Goal: Task Accomplishment & Management: Use online tool/utility

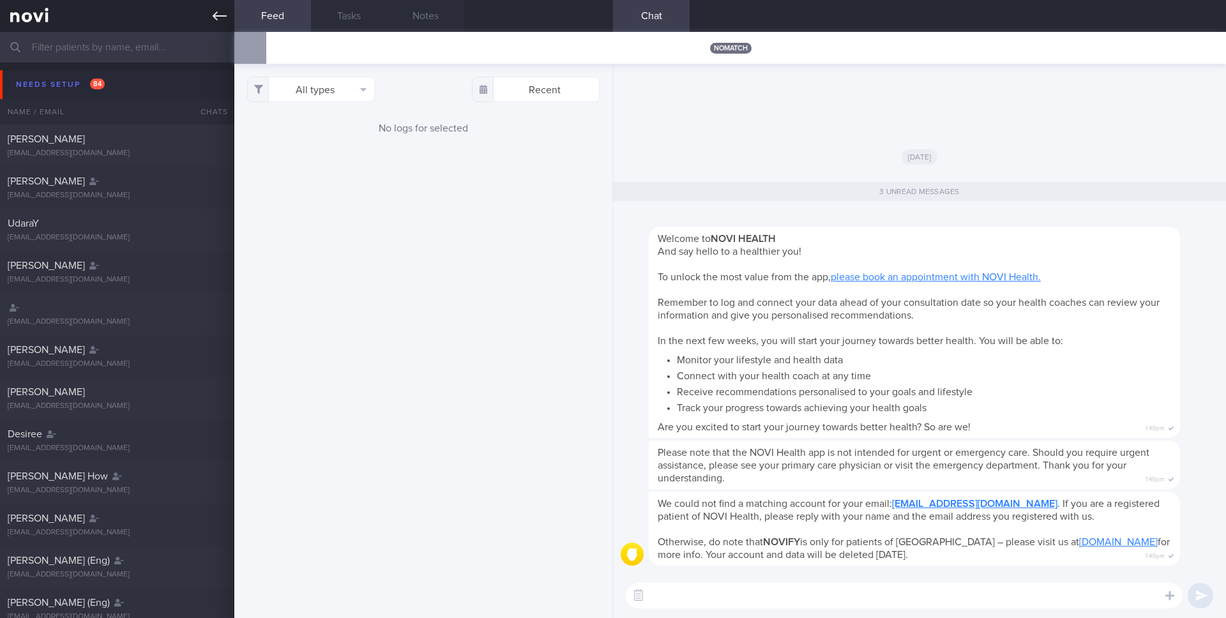
click at [222, 9] on icon at bounding box center [220, 16] width 14 height 14
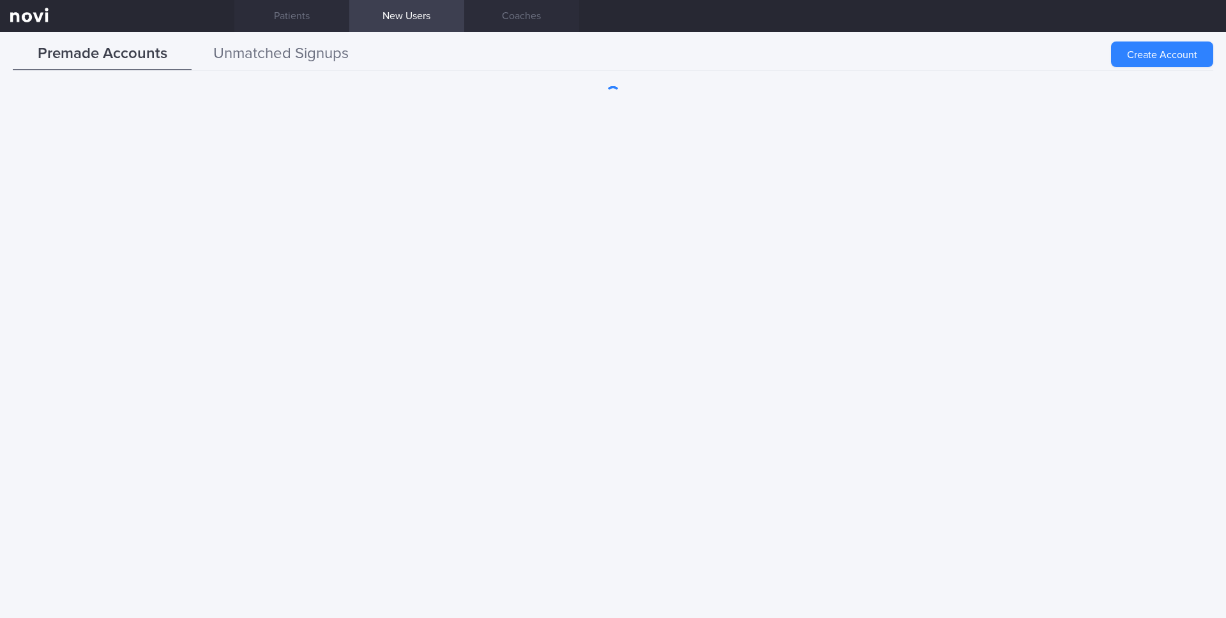
click at [297, 61] on button "Unmatched Signups" at bounding box center [281, 54] width 179 height 32
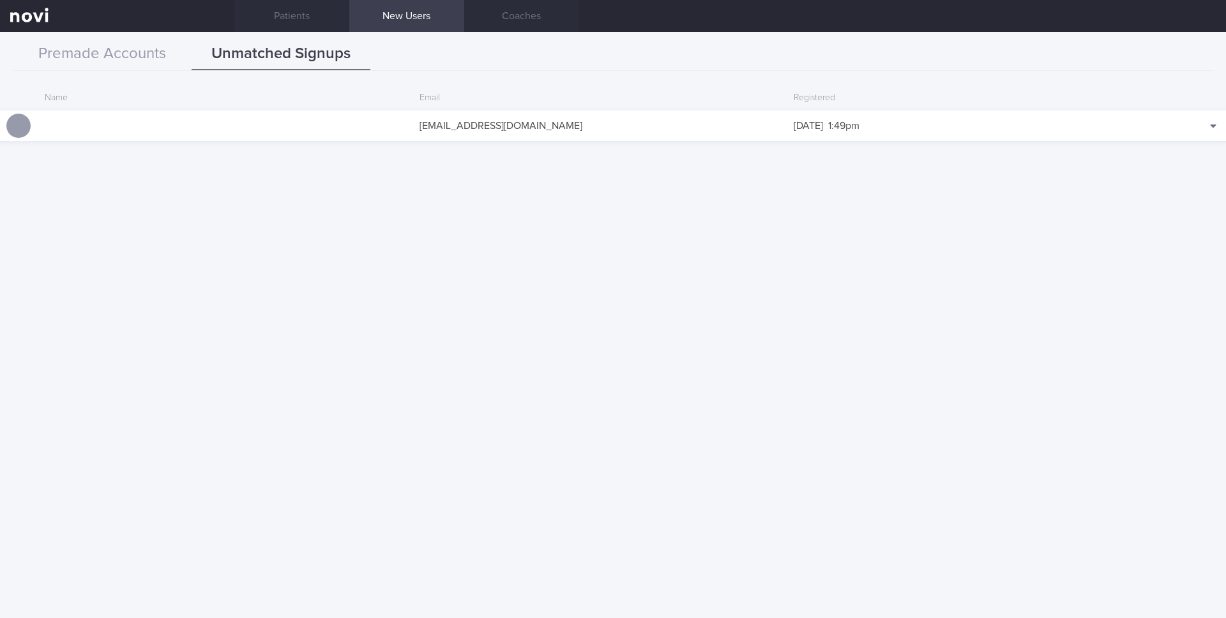
click at [534, 127] on div "[EMAIL_ADDRESS][DOMAIN_NAME]" at bounding box center [600, 126] width 375 height 26
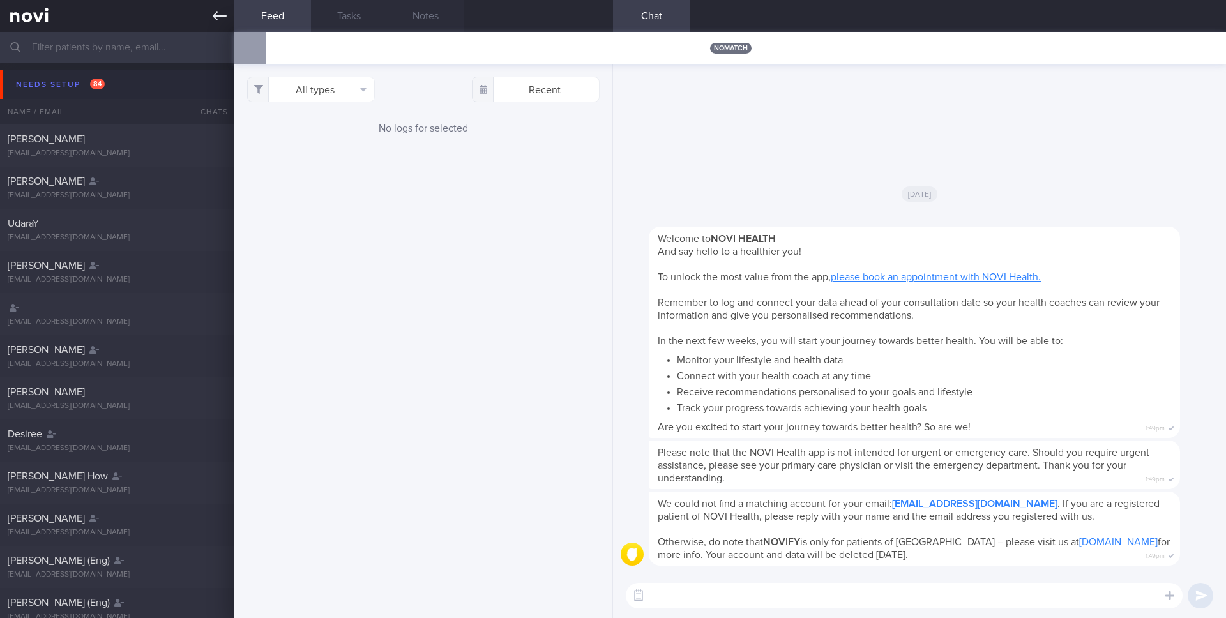
click at [214, 8] on link at bounding box center [117, 16] width 234 height 32
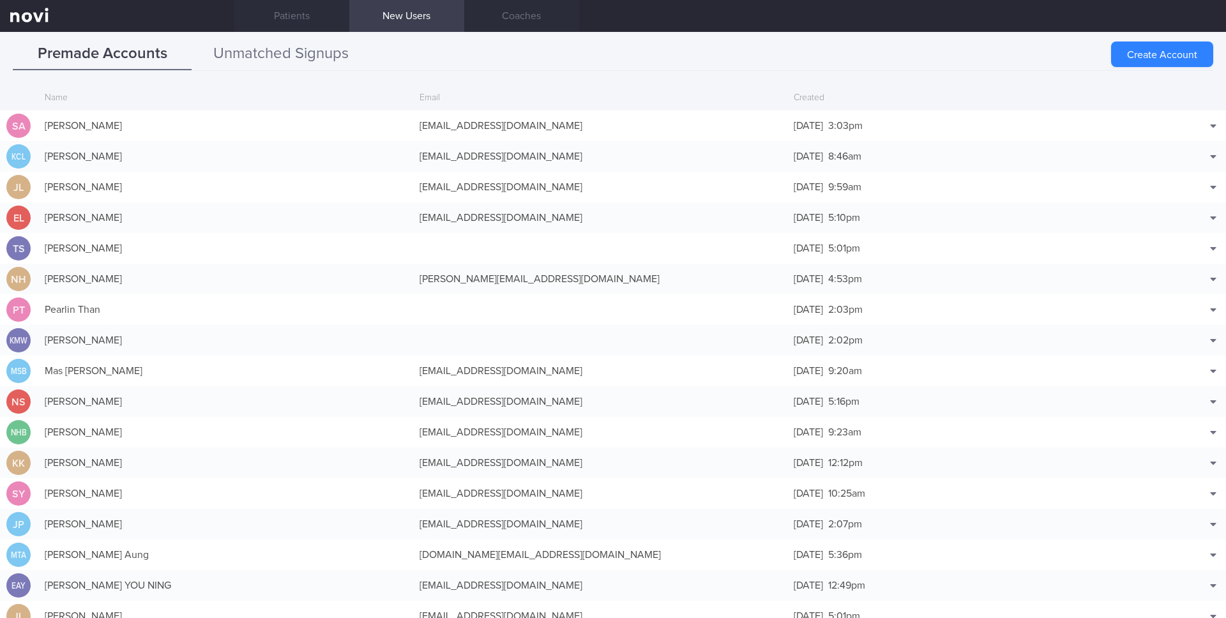
click at [271, 47] on button "Unmatched Signups" at bounding box center [281, 54] width 179 height 32
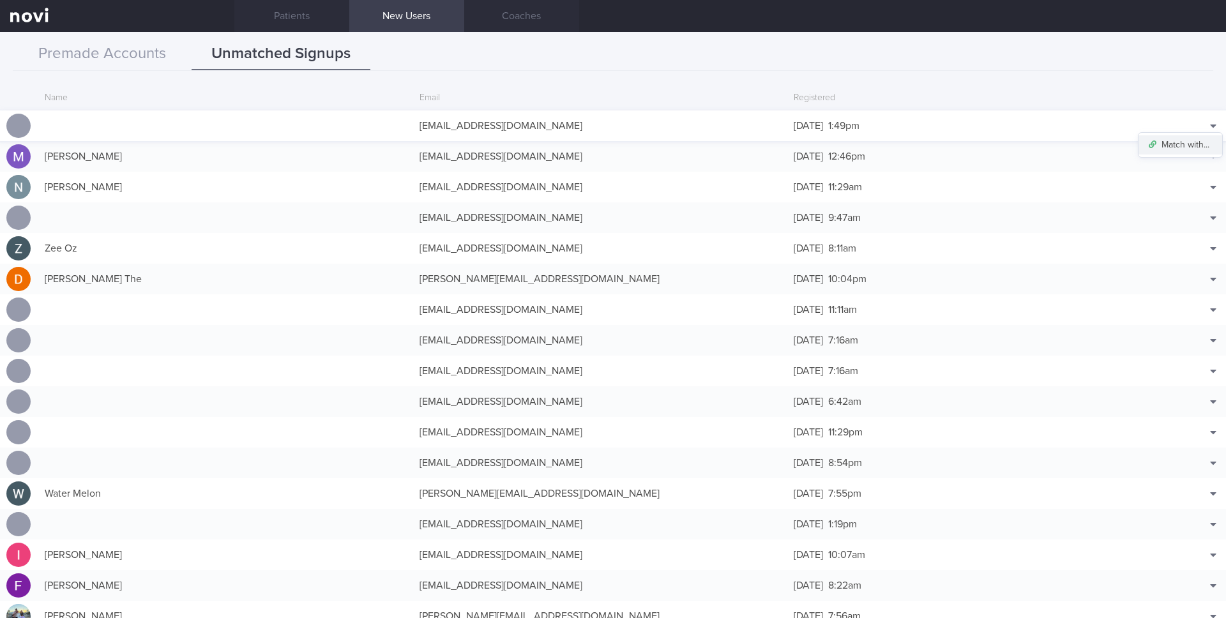
drag, startPoint x: 1215, startPoint y: 134, endPoint x: 1206, endPoint y: 140, distance: 11.0
click at [1206, 140] on div "Match with..." at bounding box center [1180, 145] width 85 height 26
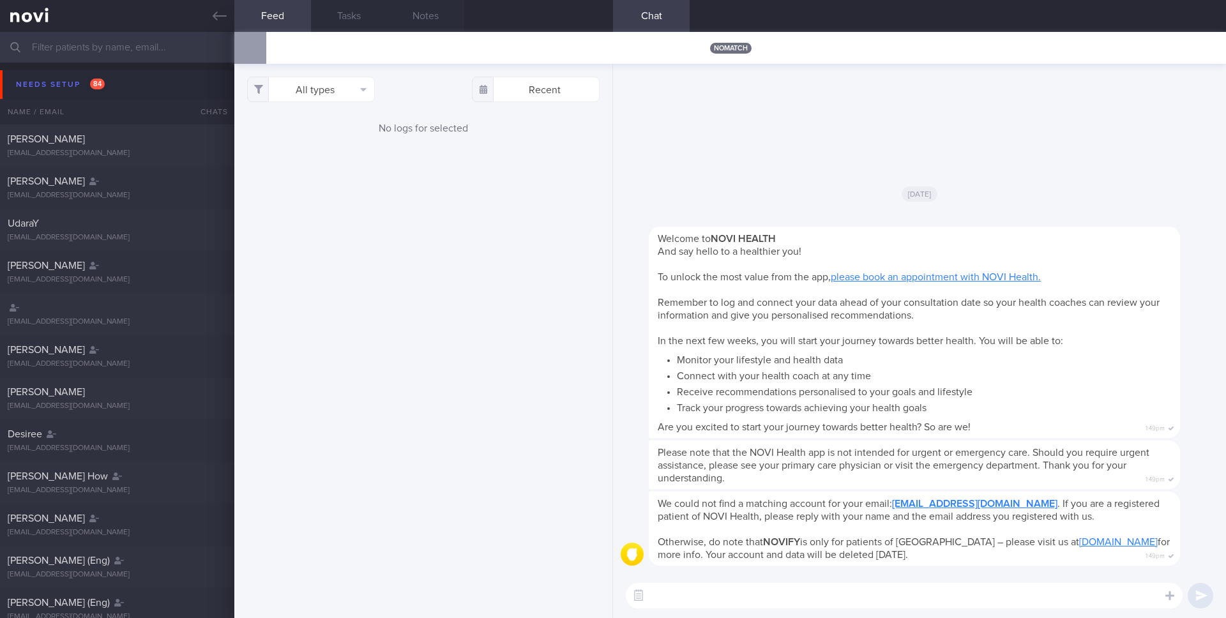
click at [1206, 140] on div "We could not find a matching account for your email: [EMAIL_ADDRESS][DOMAIN_NAM…" at bounding box center [919, 319] width 613 height 510
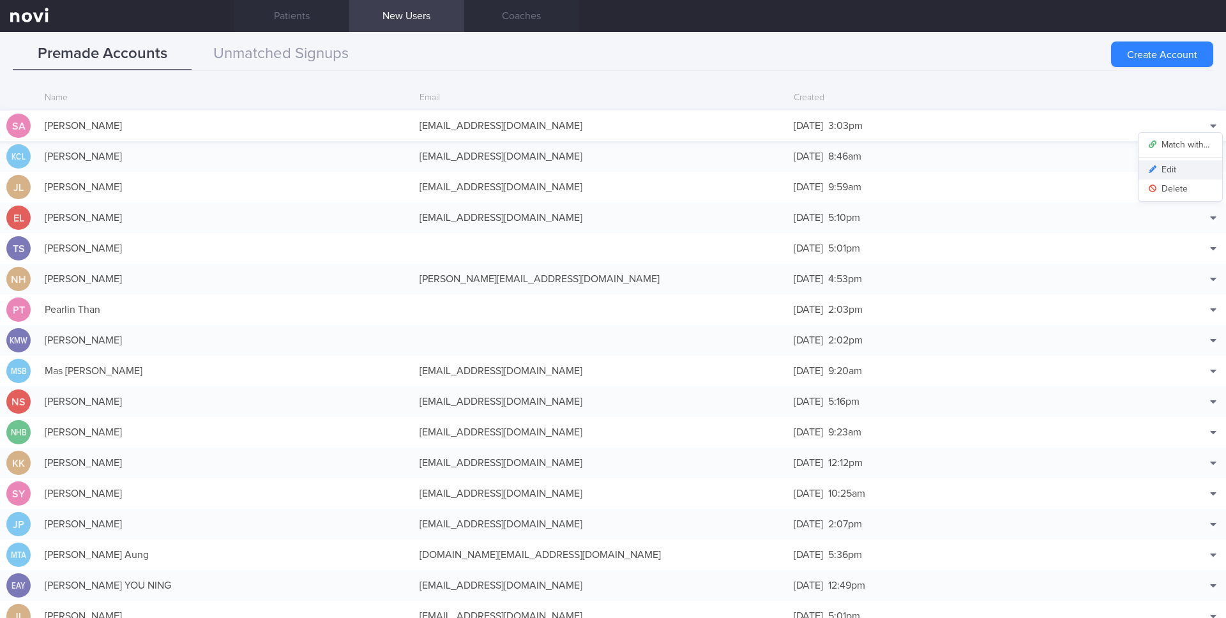
click at [1163, 169] on button "Edit" at bounding box center [1181, 169] width 84 height 19
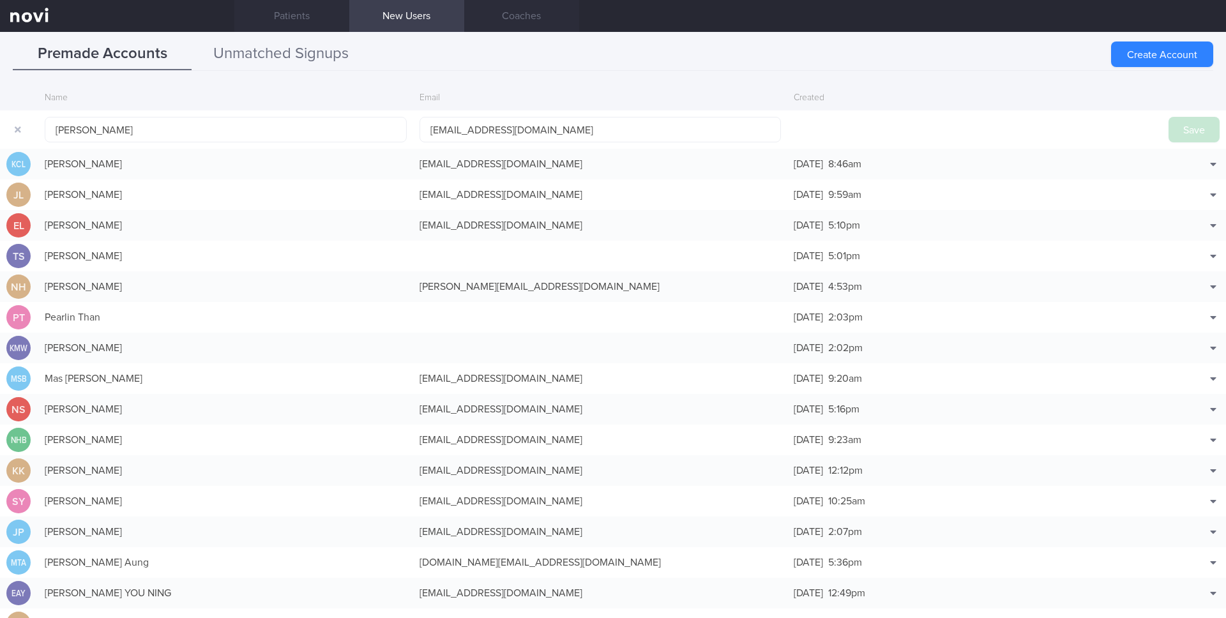
click at [257, 59] on button "Unmatched Signups" at bounding box center [281, 54] width 179 height 32
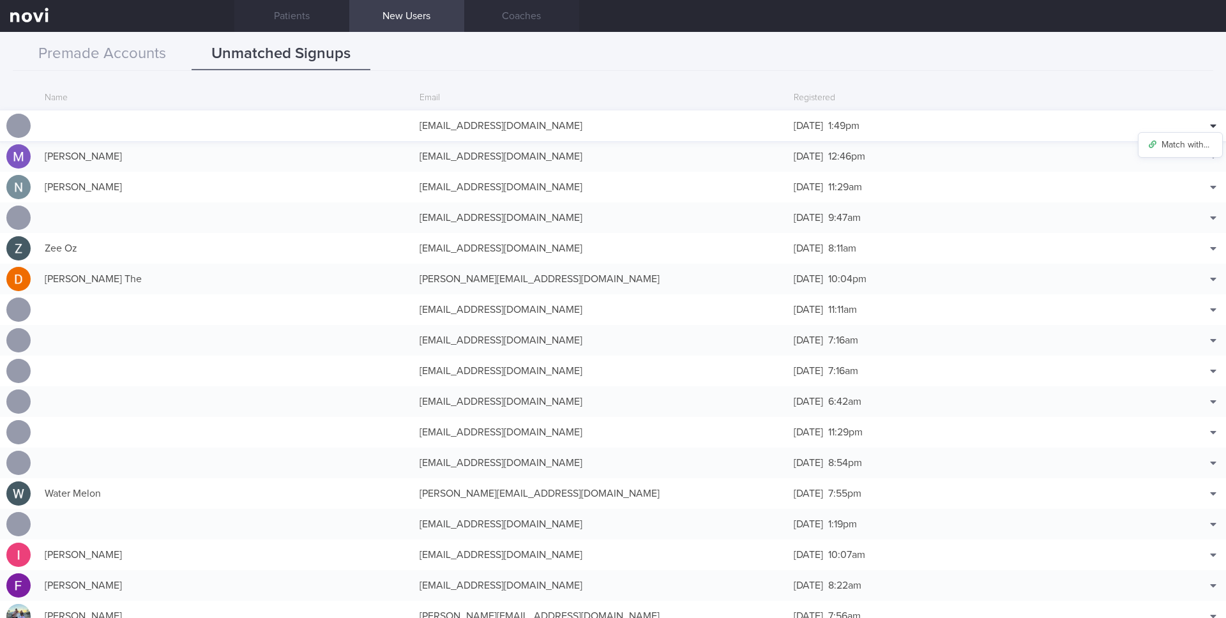
click at [1216, 125] on icon at bounding box center [1213, 126] width 6 height 3
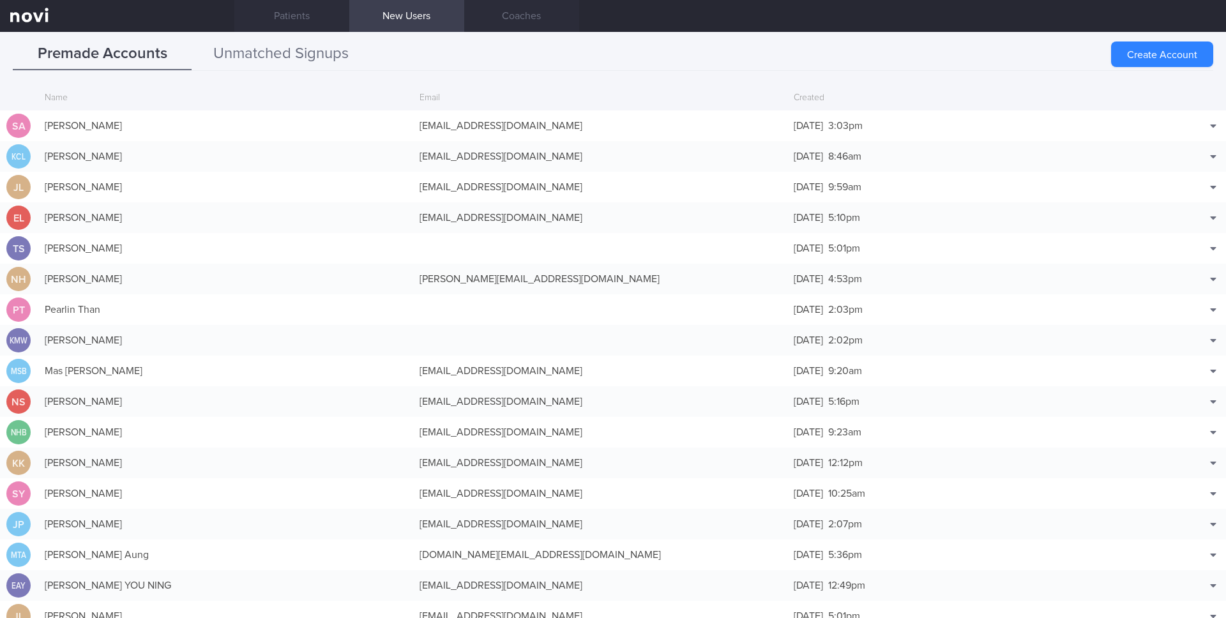
click at [307, 57] on button "Unmatched Signups" at bounding box center [281, 54] width 179 height 32
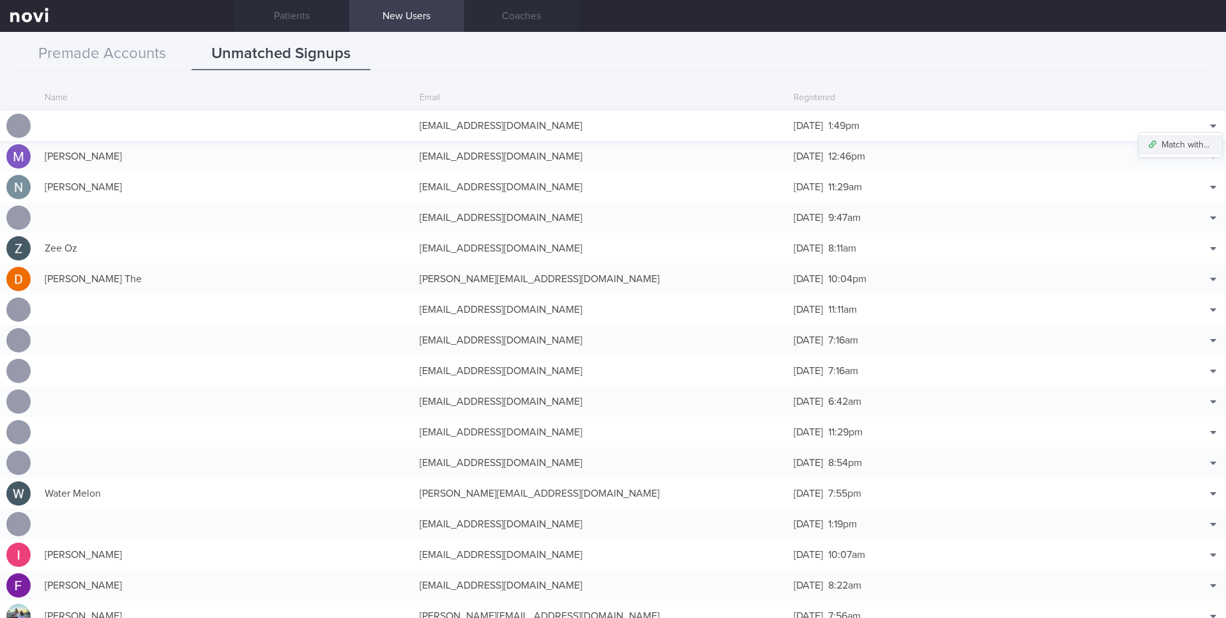
click at [1178, 147] on button "Match with..." at bounding box center [1181, 144] width 84 height 19
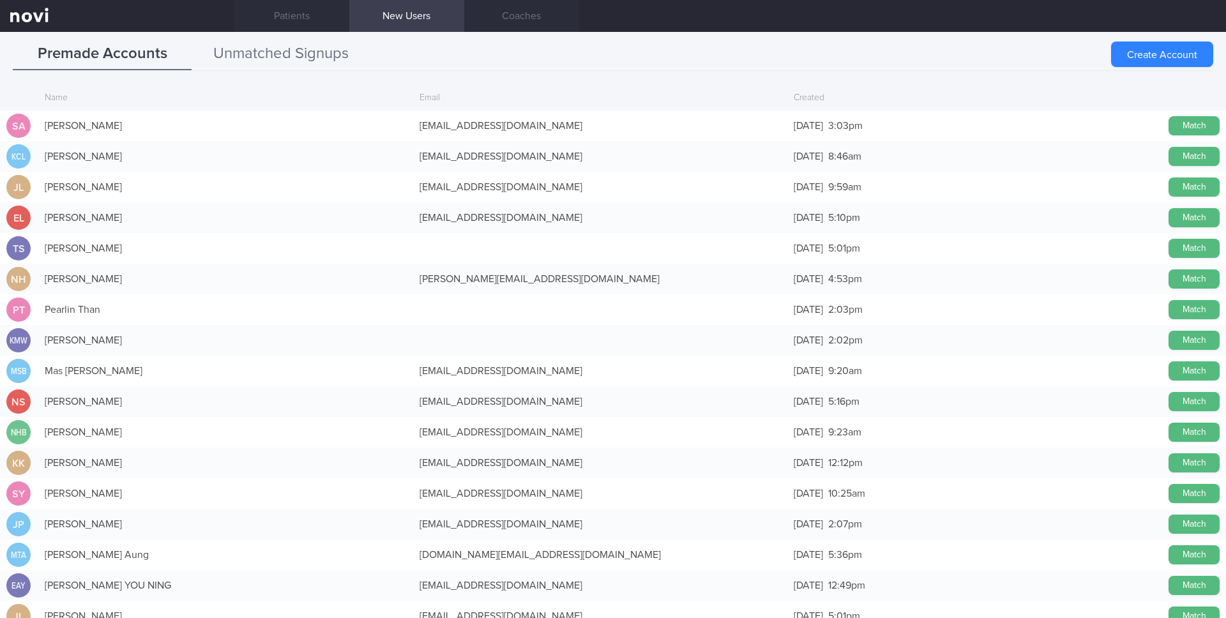
click at [291, 66] on button "Unmatched Signups" at bounding box center [281, 54] width 179 height 32
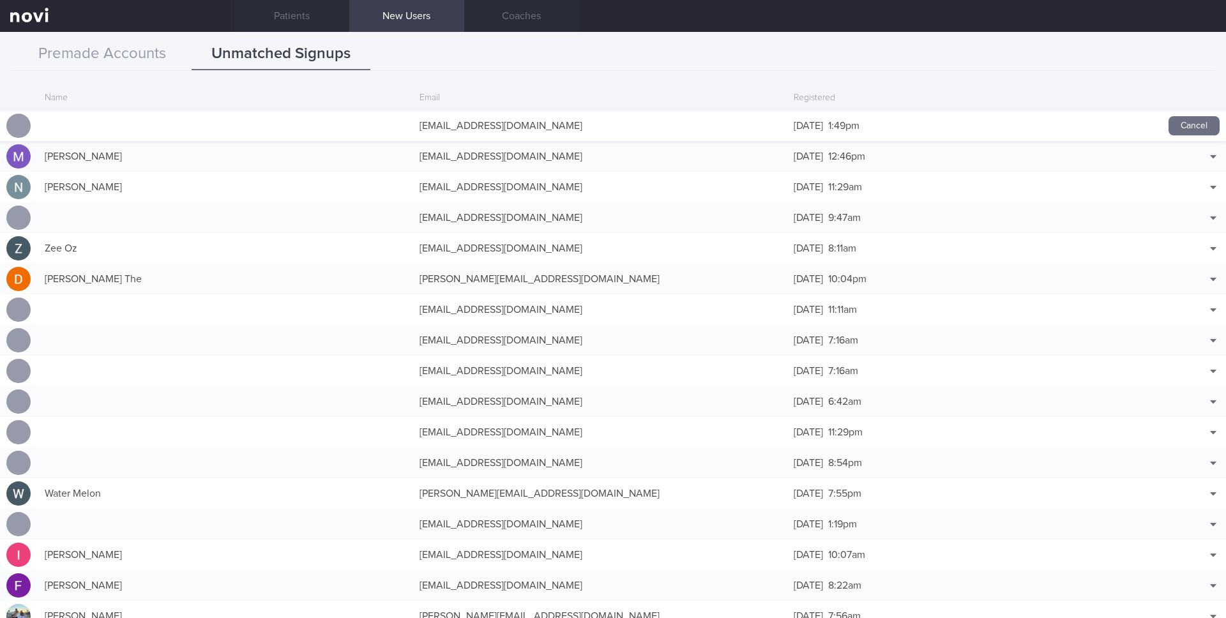
click at [25, 122] on div at bounding box center [18, 126] width 24 height 24
